Goal: Task Accomplishment & Management: Use online tool/utility

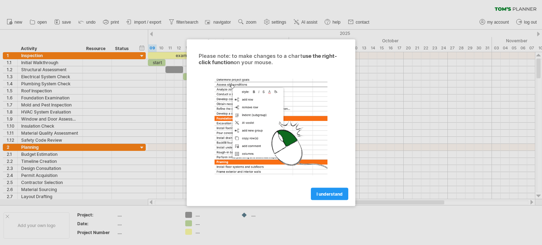
click at [322, 194] on span "I understand" at bounding box center [330, 193] width 26 height 5
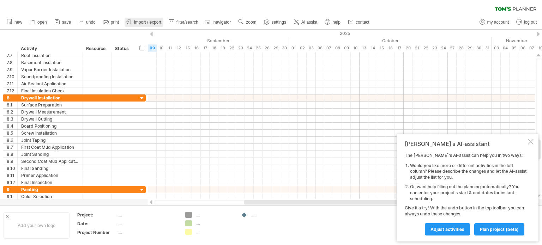
click at [141, 22] on span "import / export" at bounding box center [147, 22] width 27 height 5
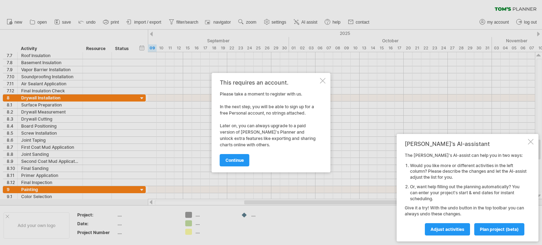
click at [69, 149] on div at bounding box center [271, 122] width 542 height 245
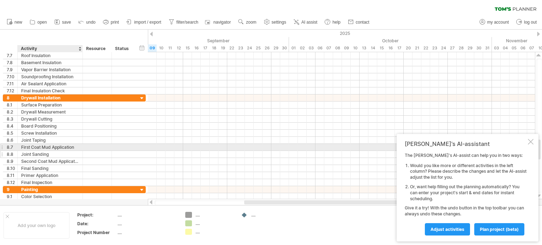
click at [30, 151] on div "Joint Sanding" at bounding box center [50, 154] width 58 height 7
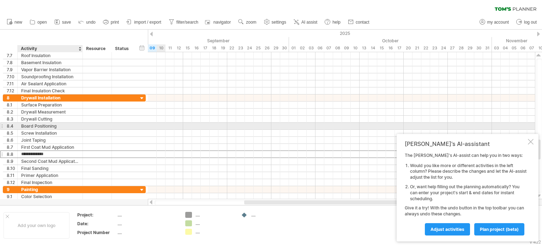
click at [54, 125] on div "Board Positioning" at bounding box center [50, 126] width 58 height 7
click at [49, 130] on div "Screw Installation" at bounding box center [50, 133] width 58 height 7
click at [0, 0] on input "**********" at bounding box center [0, 0] width 0 height 0
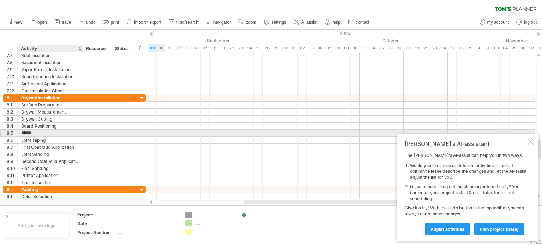
type input "**********"
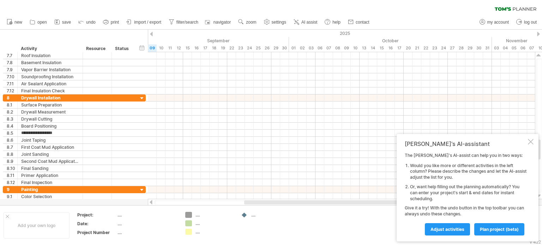
click at [399, 15] on div "new" at bounding box center [271, 22] width 542 height 15
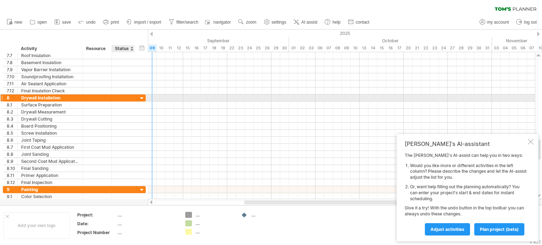
click at [143, 97] on div at bounding box center [142, 98] width 7 height 7
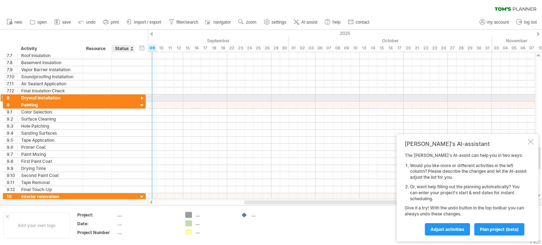
click at [141, 98] on div at bounding box center [142, 98] width 7 height 7
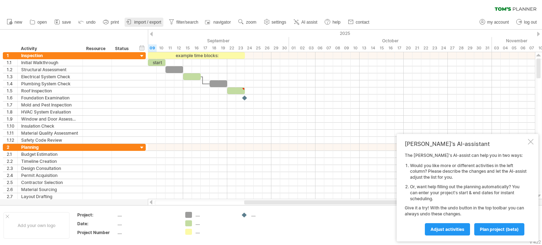
click at [148, 23] on span "import / export" at bounding box center [147, 22] width 27 height 5
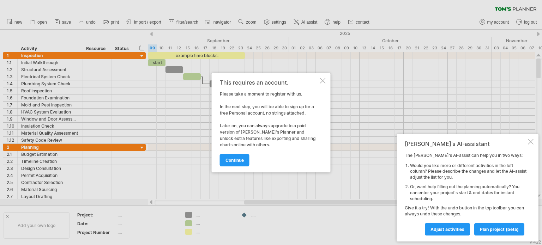
click at [237, 163] on link "continue" at bounding box center [235, 160] width 30 height 12
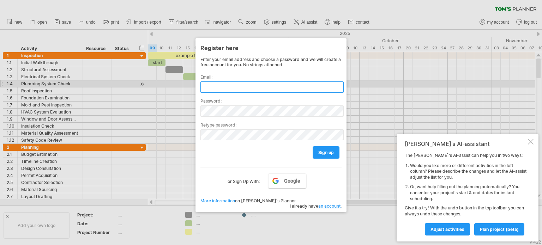
click at [212, 86] on input "text" at bounding box center [271, 87] width 143 height 11
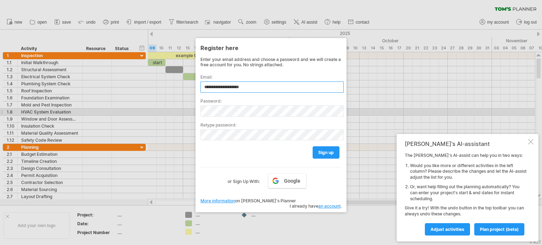
type input "**********"
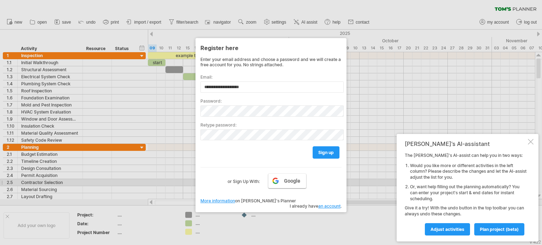
click at [288, 182] on span "Google" at bounding box center [292, 181] width 16 height 6
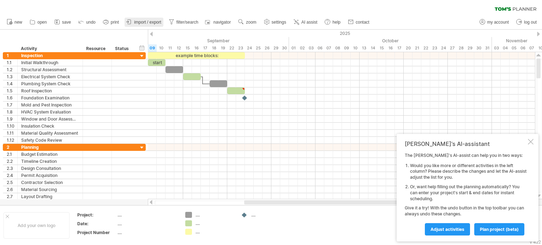
click at [142, 22] on span "import / export" at bounding box center [147, 22] width 27 height 5
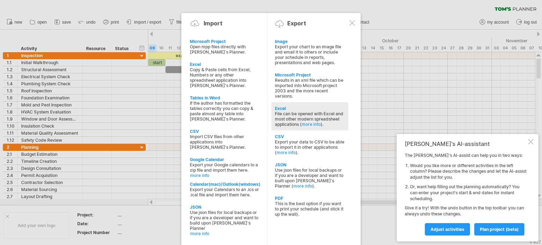
click at [301, 115] on div "File can be opened with Excel and most other modern spreadsheet applications ( …" at bounding box center [310, 119] width 70 height 16
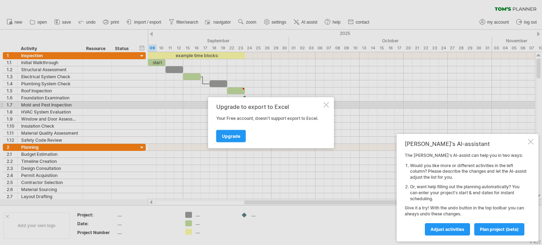
click at [327, 104] on div at bounding box center [327, 105] width 6 height 6
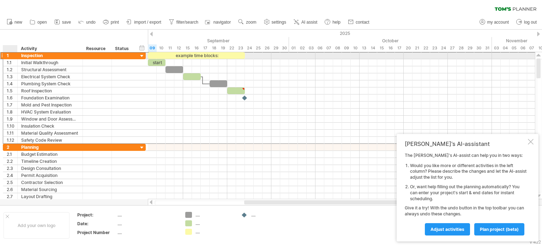
click at [10, 54] on div "1" at bounding box center [12, 55] width 11 height 7
click at [12, 55] on div "1" at bounding box center [12, 55] width 11 height 7
click at [20, 55] on div "**********" at bounding box center [50, 55] width 65 height 7
click at [34, 55] on div "Inspection" at bounding box center [50, 55] width 58 height 7
click at [8, 55] on div "1" at bounding box center [12, 55] width 11 height 7
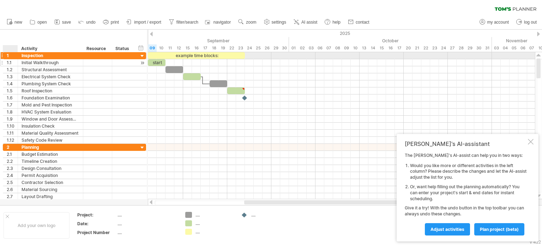
drag, startPoint x: 16, startPoint y: 55, endPoint x: 13, endPoint y: 60, distance: 5.2
click at [13, 60] on div "**********" at bounding box center [74, 98] width 143 height 92
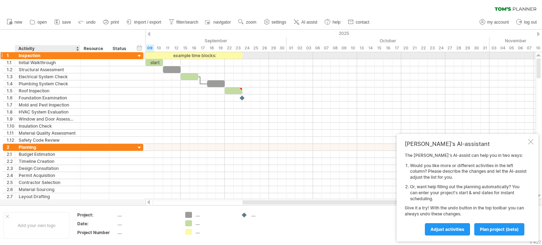
click at [28, 56] on div "Inspection" at bounding box center [48, 55] width 58 height 7
click at [11, 55] on div "1" at bounding box center [11, 55] width 8 height 7
click at [15, 56] on div "**********" at bounding box center [47, 55] width 65 height 7
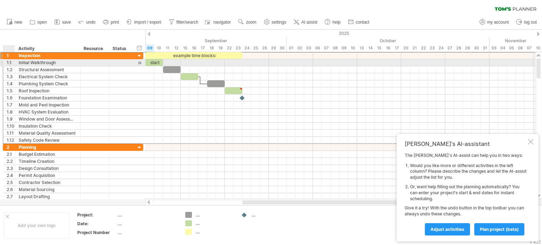
click at [14, 64] on div at bounding box center [14, 62] width 4 height 7
click at [11, 64] on div "1.1" at bounding box center [11, 62] width 8 height 7
click at [139, 55] on div at bounding box center [139, 56] width 7 height 7
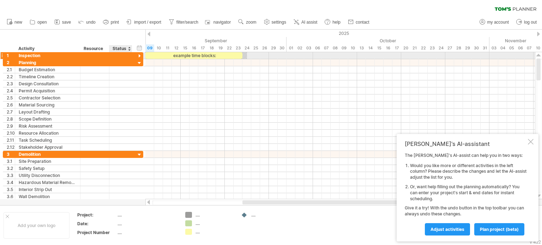
click at [139, 55] on div at bounding box center [139, 56] width 7 height 7
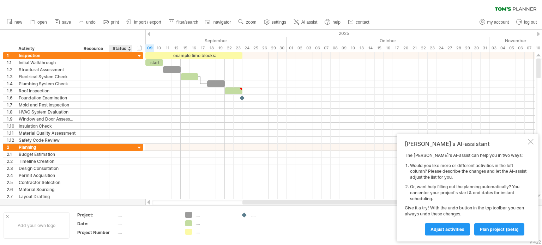
click at [130, 49] on div at bounding box center [129, 48] width 3 height 7
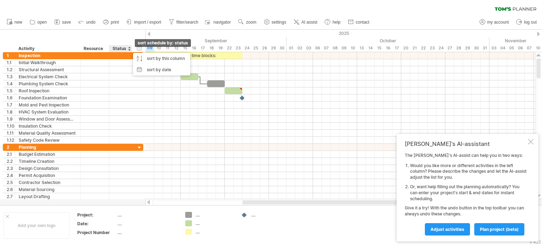
click at [130, 49] on div at bounding box center [129, 48] width 3 height 7
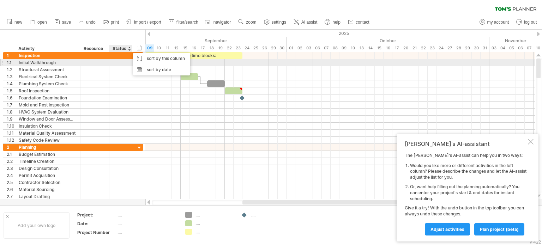
click at [126, 65] on div at bounding box center [121, 62] width 16 height 7
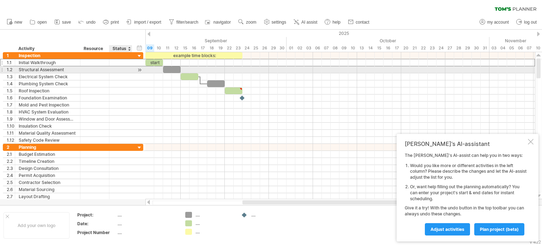
click at [125, 73] on div at bounding box center [121, 69] width 16 height 7
click at [140, 69] on div at bounding box center [139, 69] width 7 height 7
click at [139, 69] on div at bounding box center [139, 69] width 7 height 7
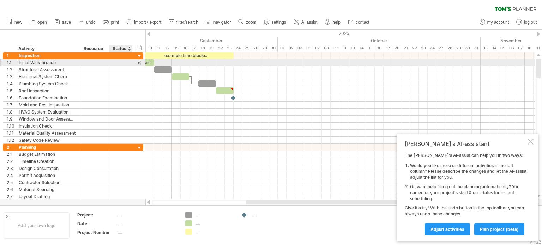
click at [128, 62] on div at bounding box center [120, 62] width 23 height 7
